Goal: Navigation & Orientation: Find specific page/section

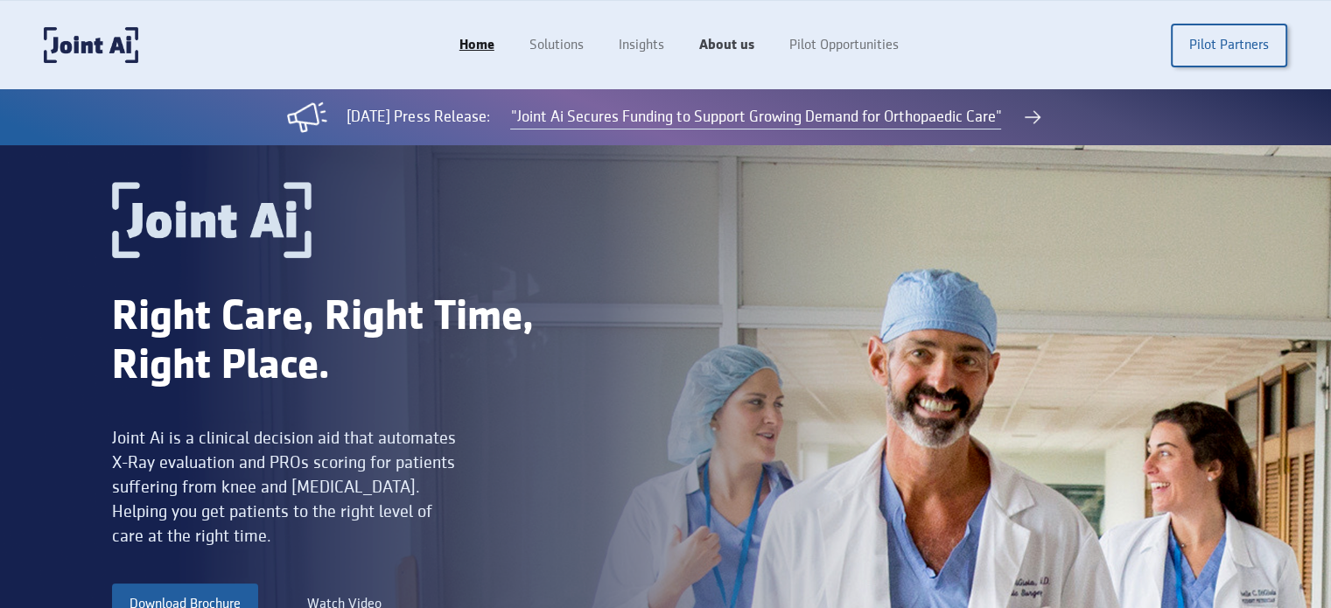
click at [731, 39] on link "About us" at bounding box center [727, 45] width 90 height 33
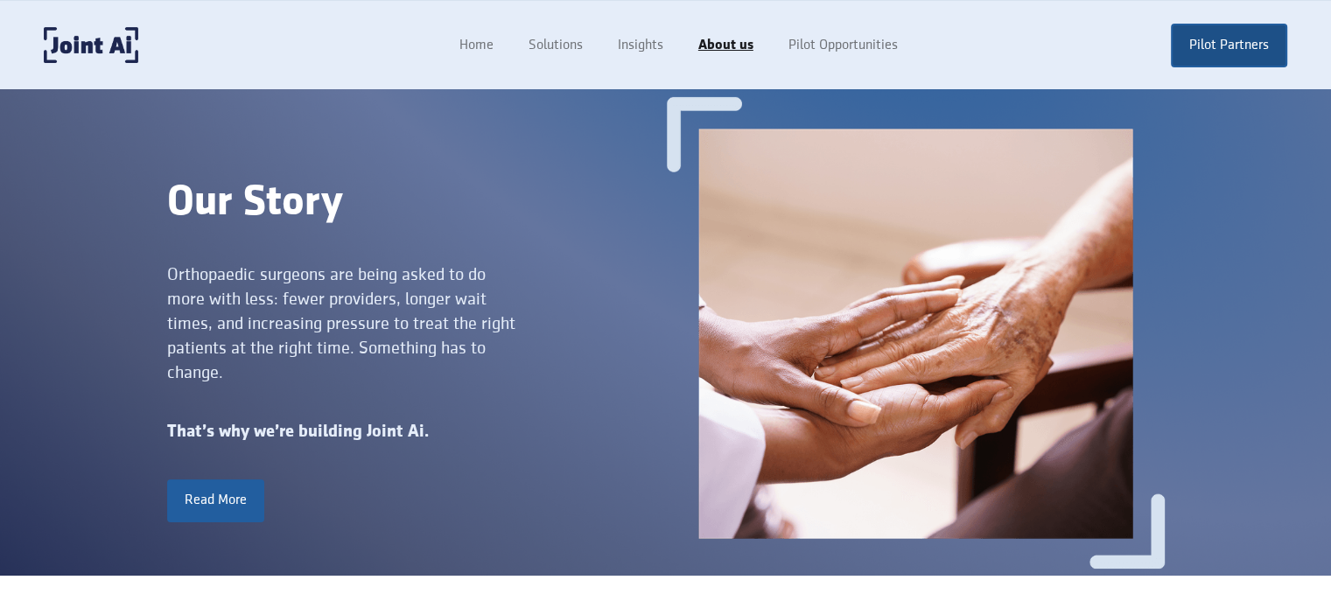
click at [1225, 40] on link "Pilot Partners" at bounding box center [1229, 46] width 116 height 44
